Goal: Check status

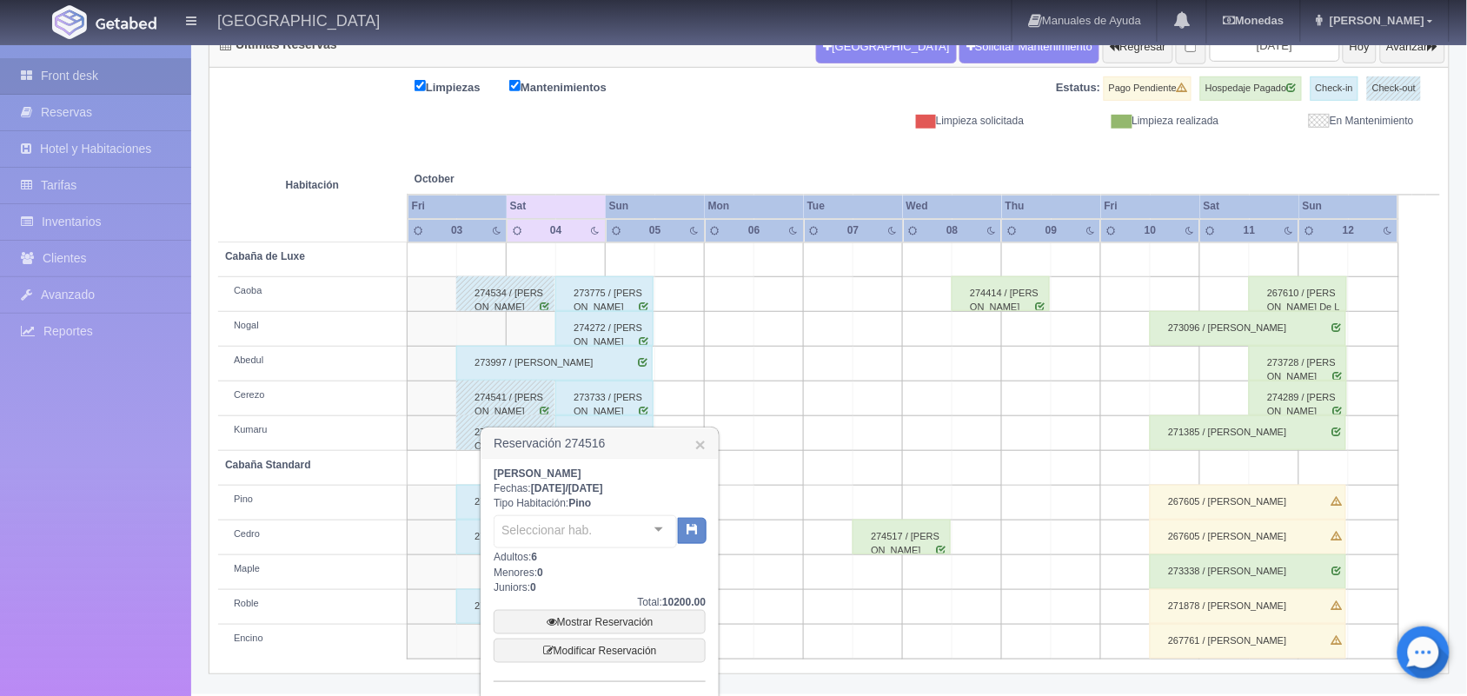
scroll to position [197, 0]
click at [580, 381] on div "273733 / [PERSON_NAME]" at bounding box center [605, 398] width 98 height 35
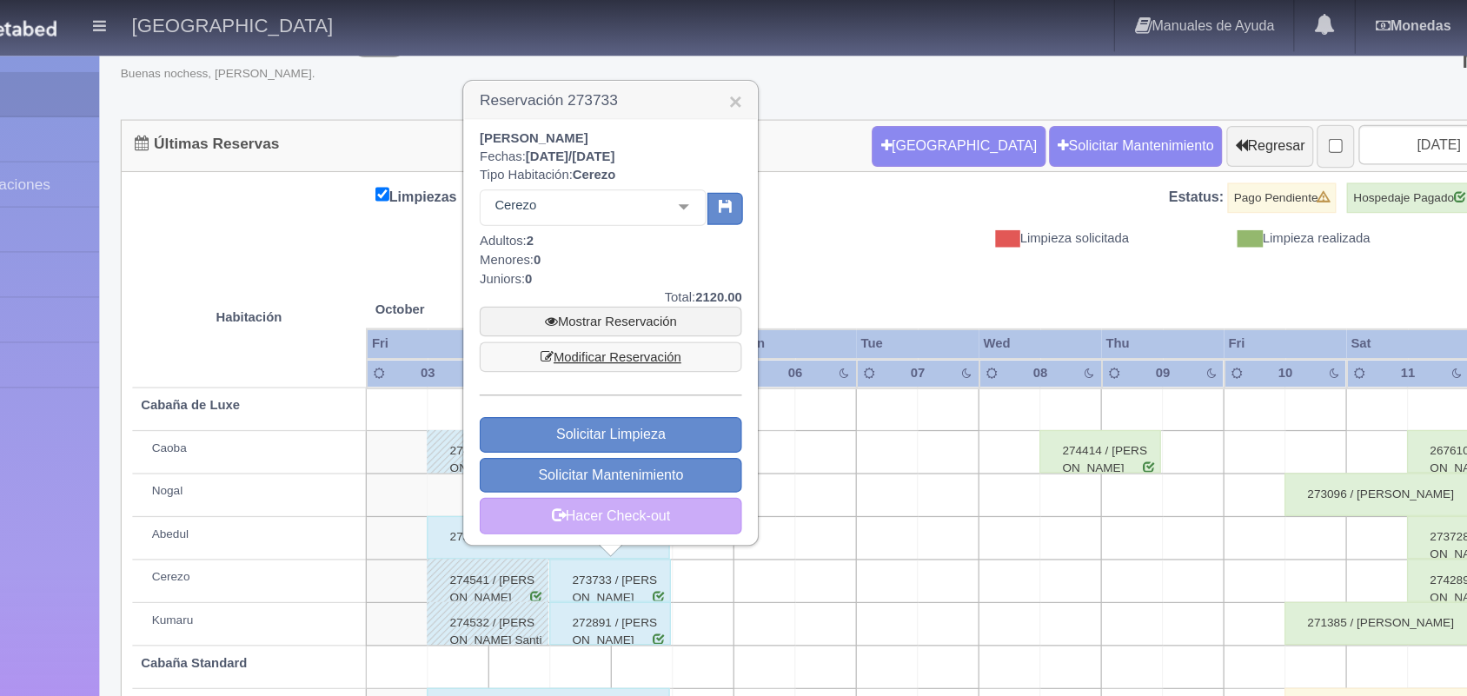
scroll to position [122, 0]
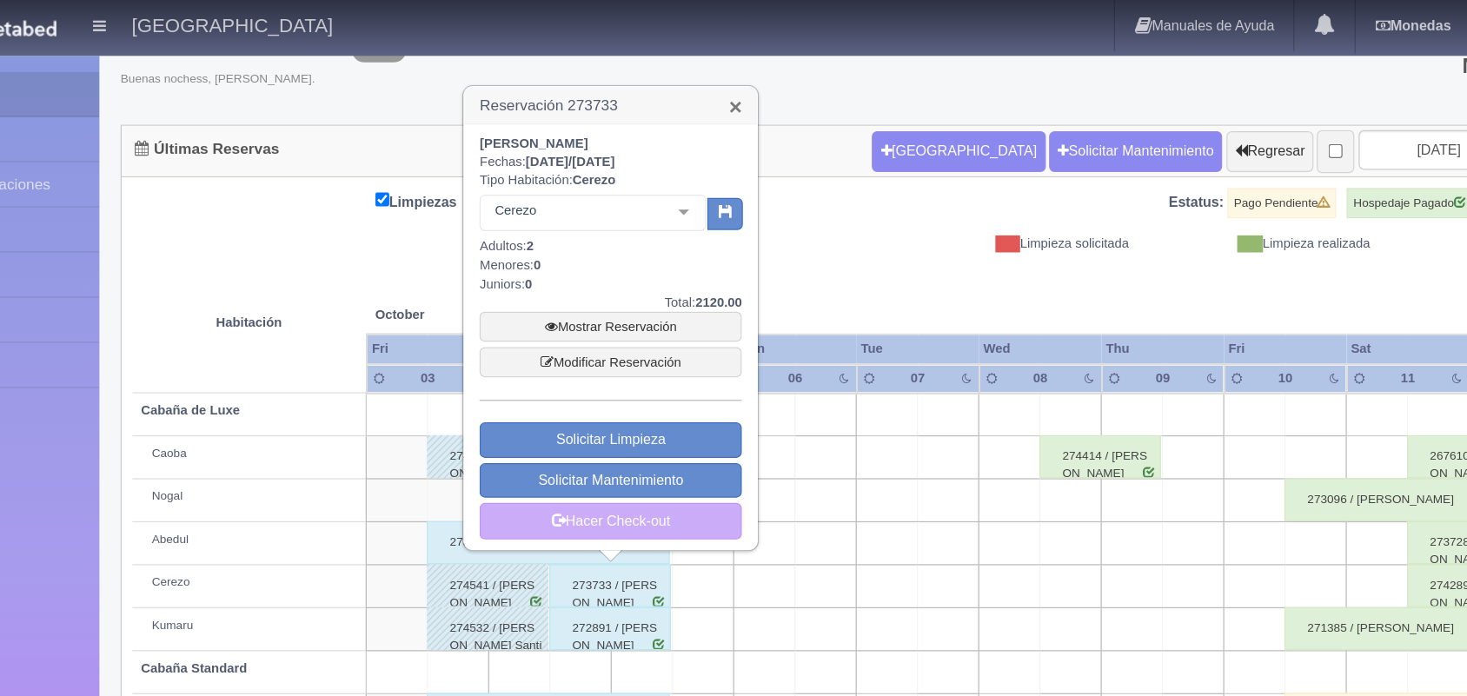
click at [703, 84] on link "×" at bounding box center [706, 86] width 10 height 18
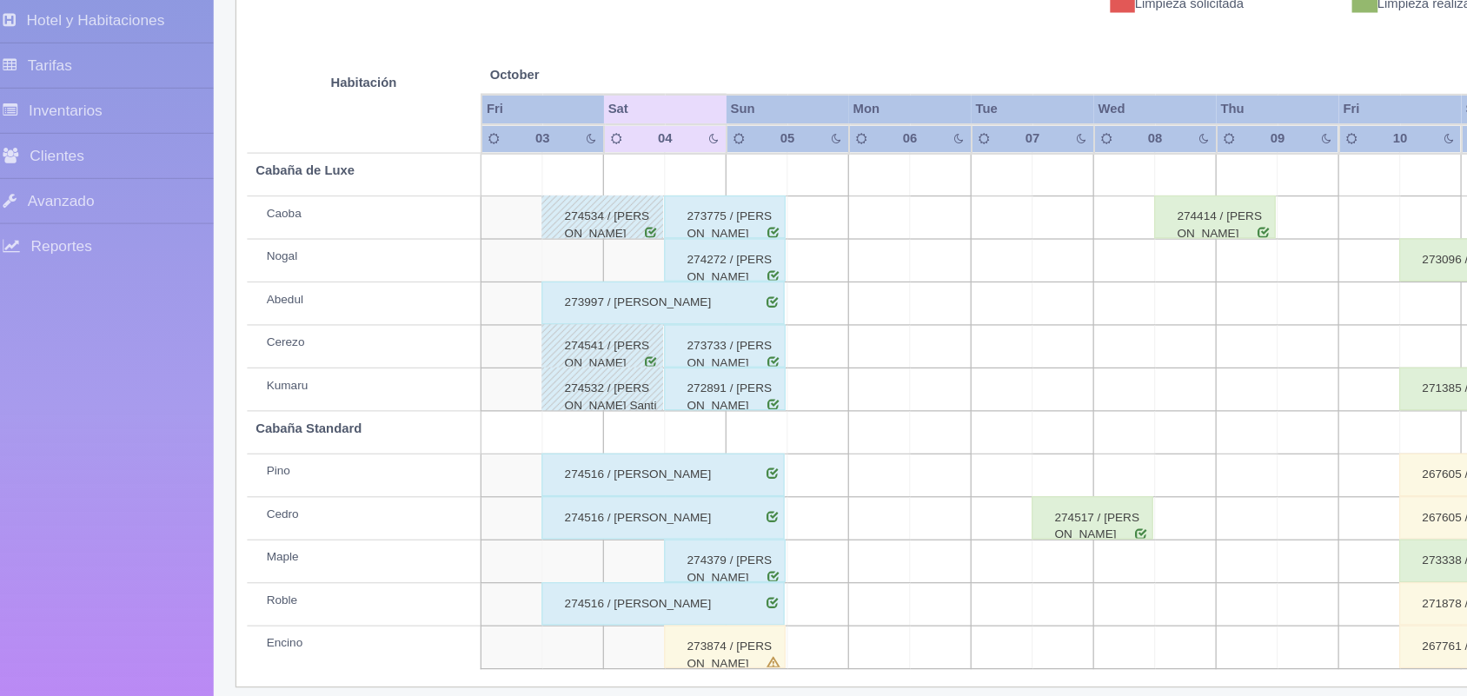
scroll to position [197, 0]
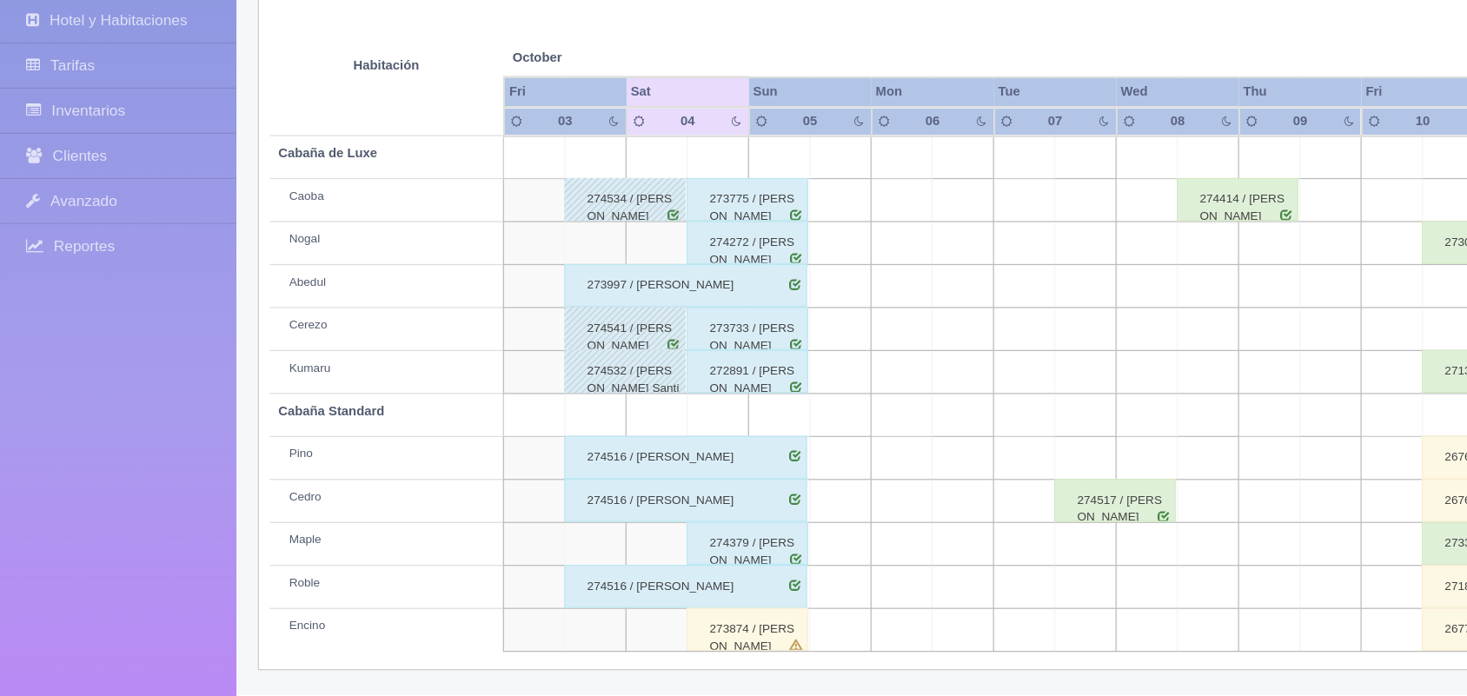
click at [630, 631] on div "273874 / [PERSON_NAME]" at bounding box center [605, 641] width 98 height 35
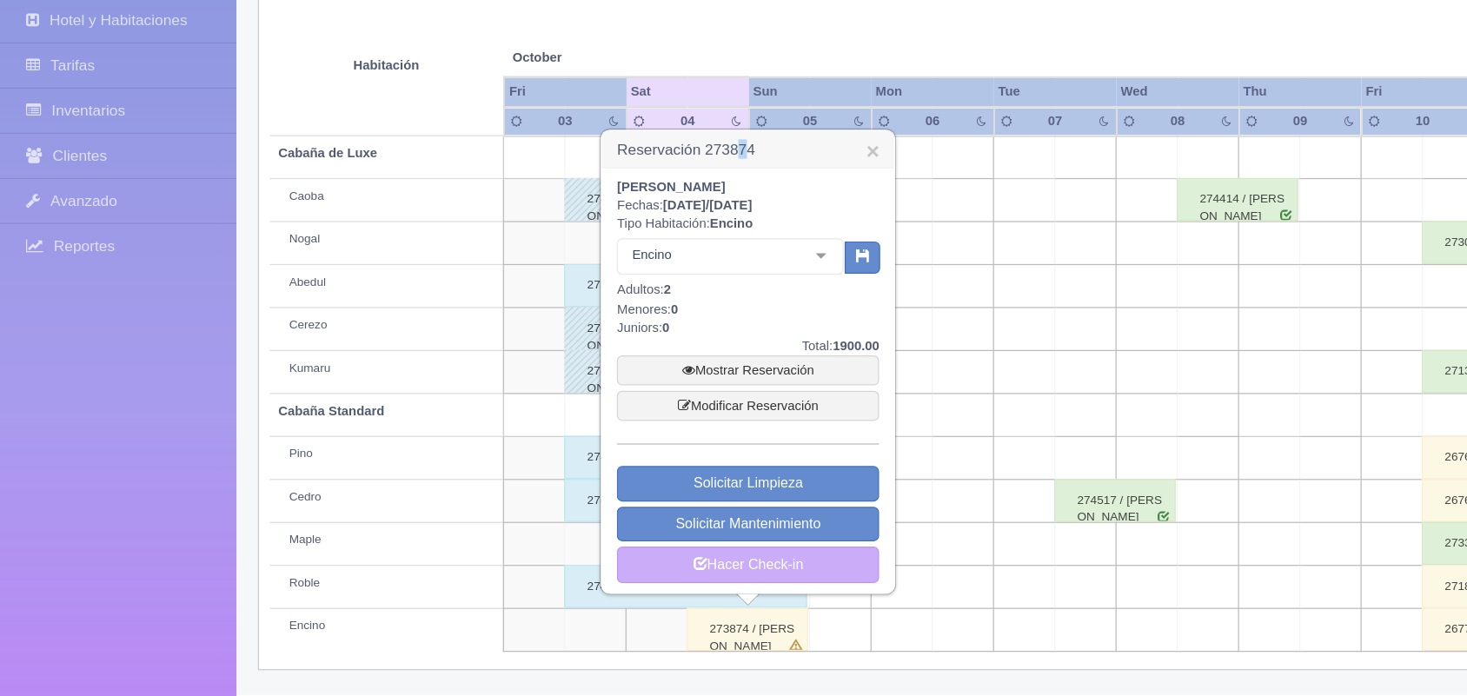
drag, startPoint x: 607, startPoint y: 253, endPoint x: 596, endPoint y: 253, distance: 10.4
click at [596, 253] on h3 "Reservación 273874 ×" at bounding box center [605, 253] width 236 height 30
drag, startPoint x: 616, startPoint y: 253, endPoint x: 571, endPoint y: 250, distance: 44.5
click at [571, 250] on h3 "Reservación 273874 ×" at bounding box center [605, 253] width 236 height 30
copy h3 "273874"
